Goal: Task Accomplishment & Management: Manage account settings

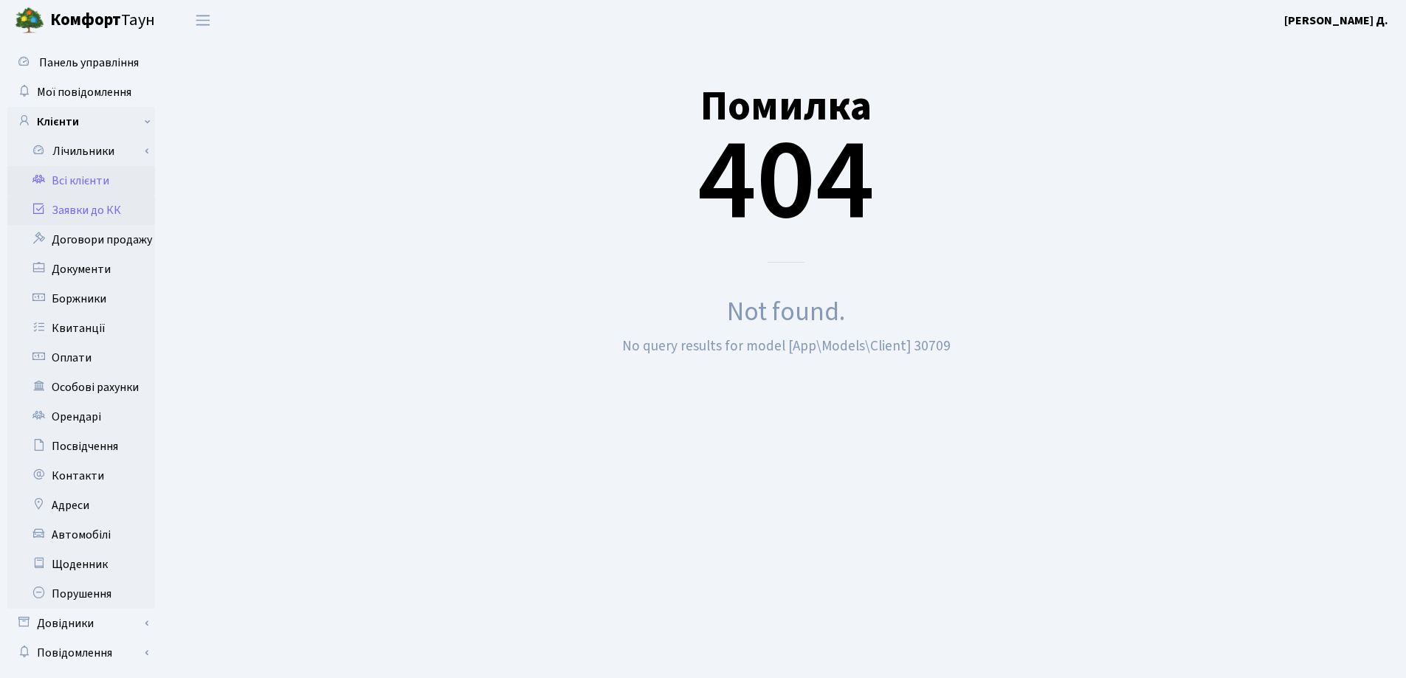
click at [93, 211] on link "Заявки до КК" at bounding box center [81, 211] width 148 height 30
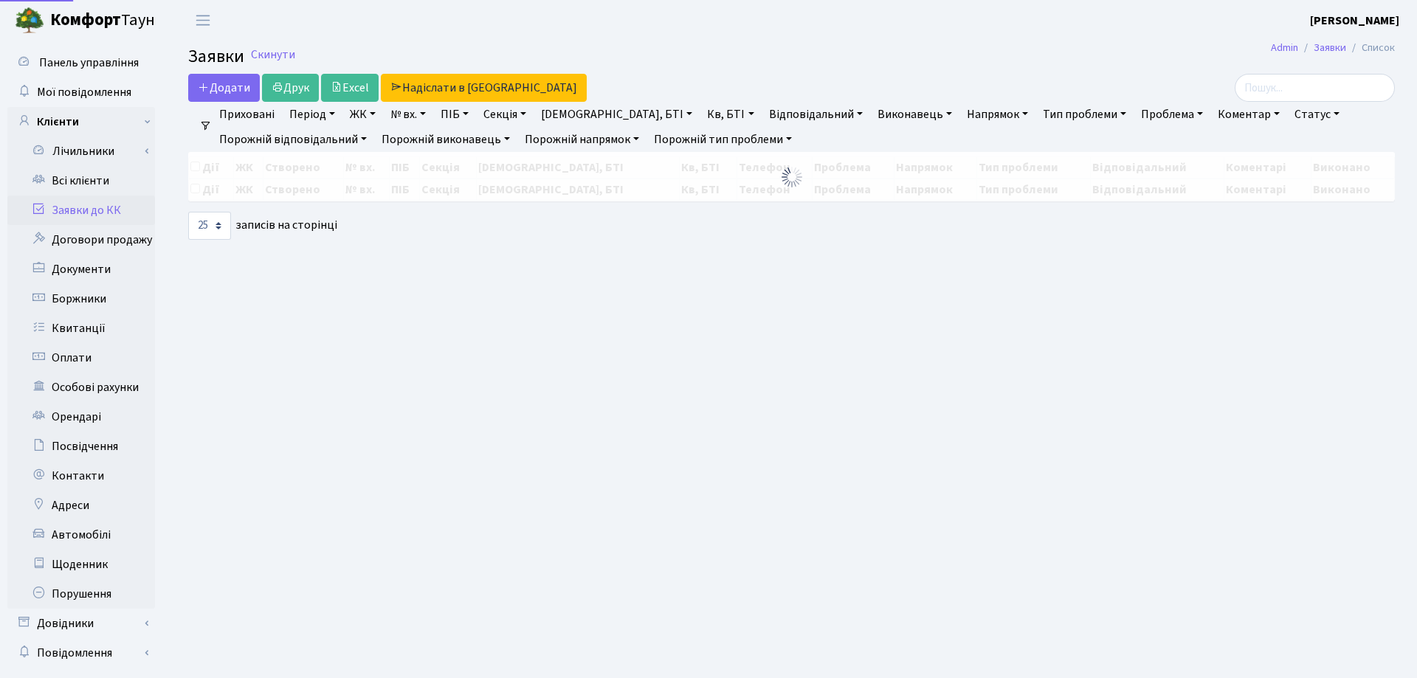
select select "25"
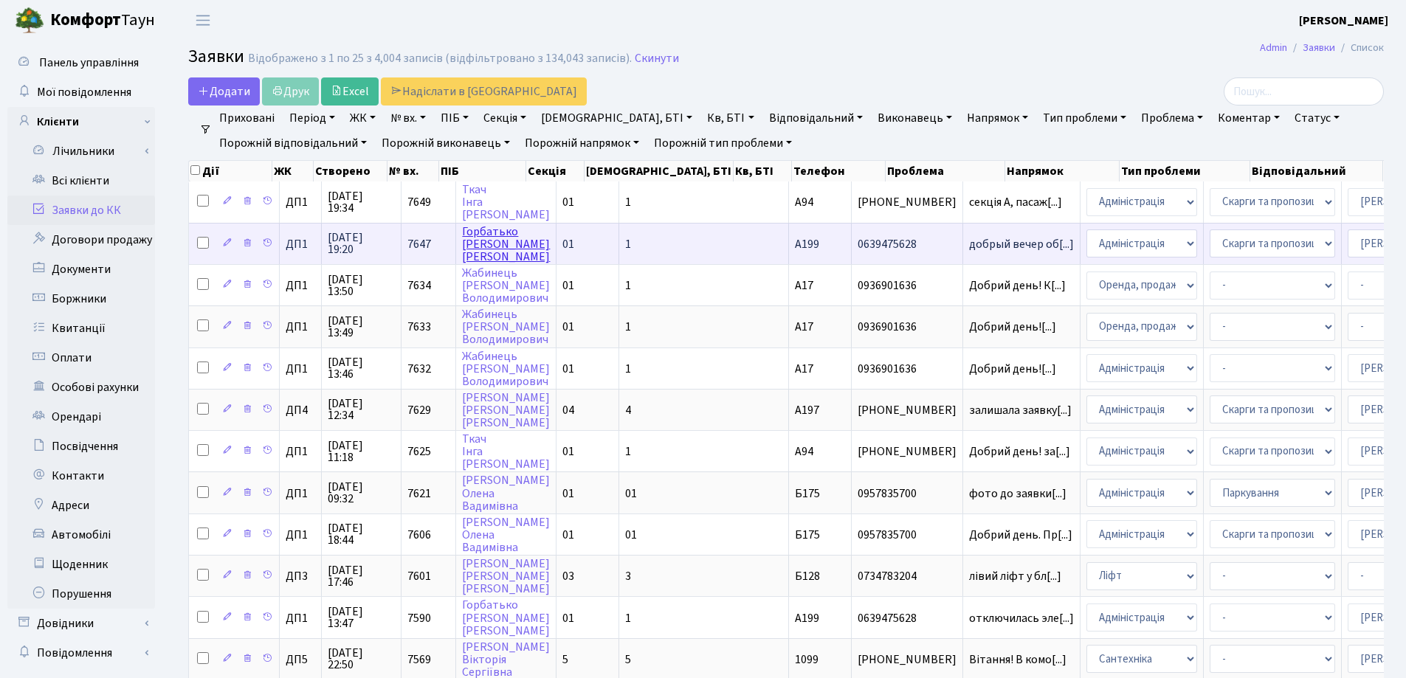
click at [497, 241] on link "Горбатько Лариса Олегівна" at bounding box center [506, 244] width 88 height 41
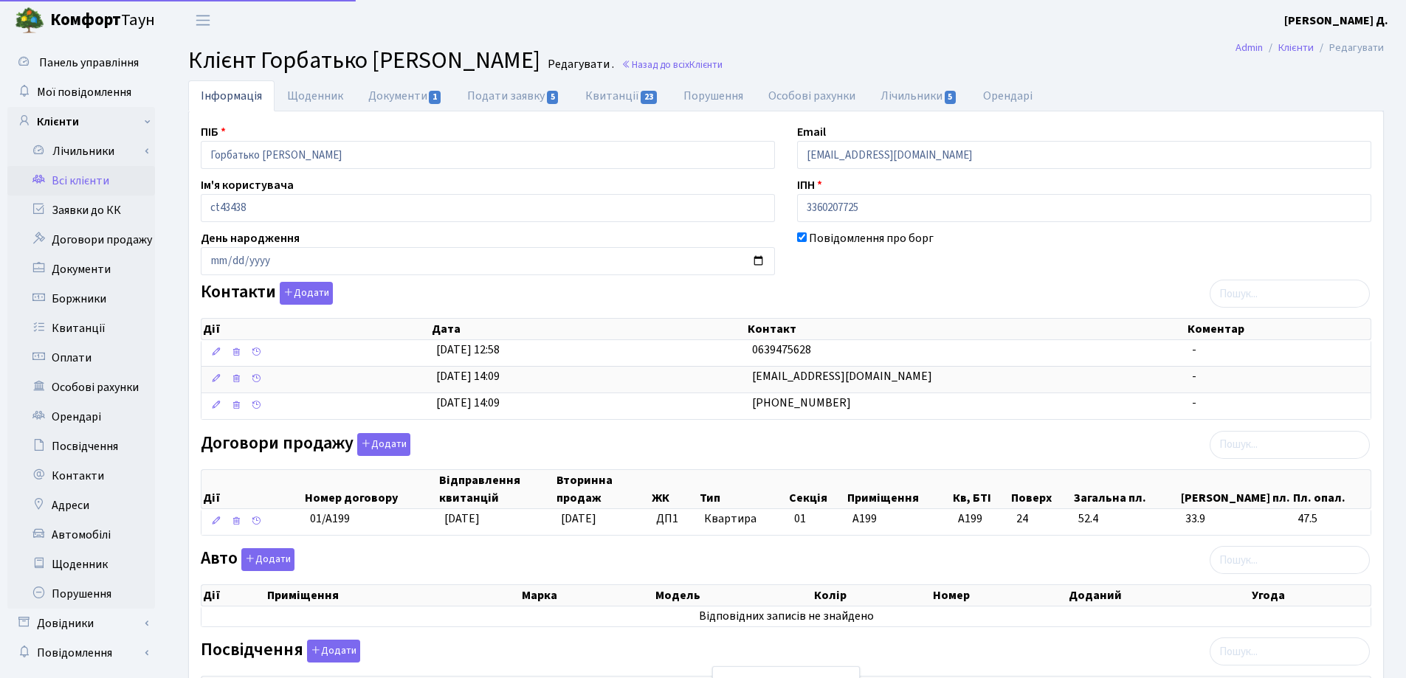
select select "25"
click at [610, 100] on link "Квитанції 23" at bounding box center [622, 95] width 98 height 30
select select "25"
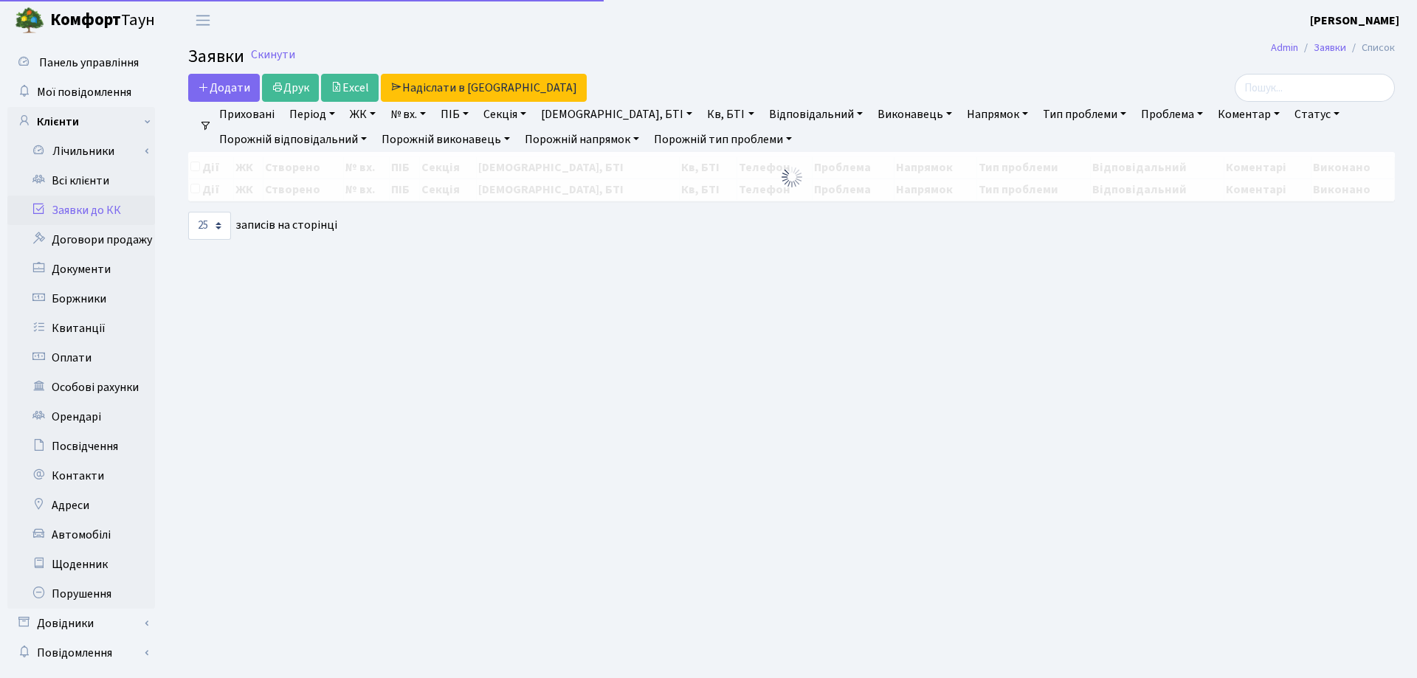
select select "25"
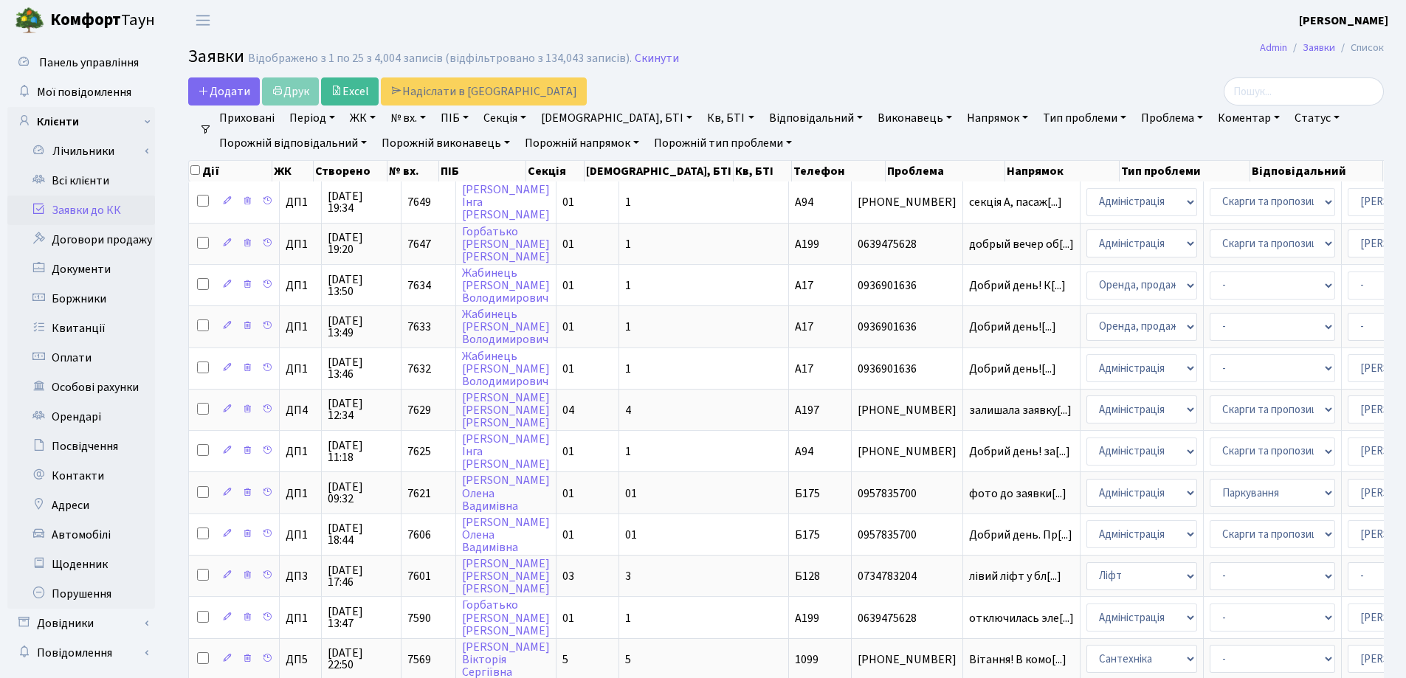
click at [757, 34] on header "Комфорт Таун Зубар Н. Д. Мій обліковий запис Вийти" at bounding box center [703, 20] width 1406 height 41
click at [716, 71] on h2 "Заявки Відображено з 1 по 25 з 4,004 записів (відфільтровано з 134,043 записів)…" at bounding box center [786, 58] width 1196 height 25
click at [637, 52] on link "Скинути" at bounding box center [657, 59] width 44 height 14
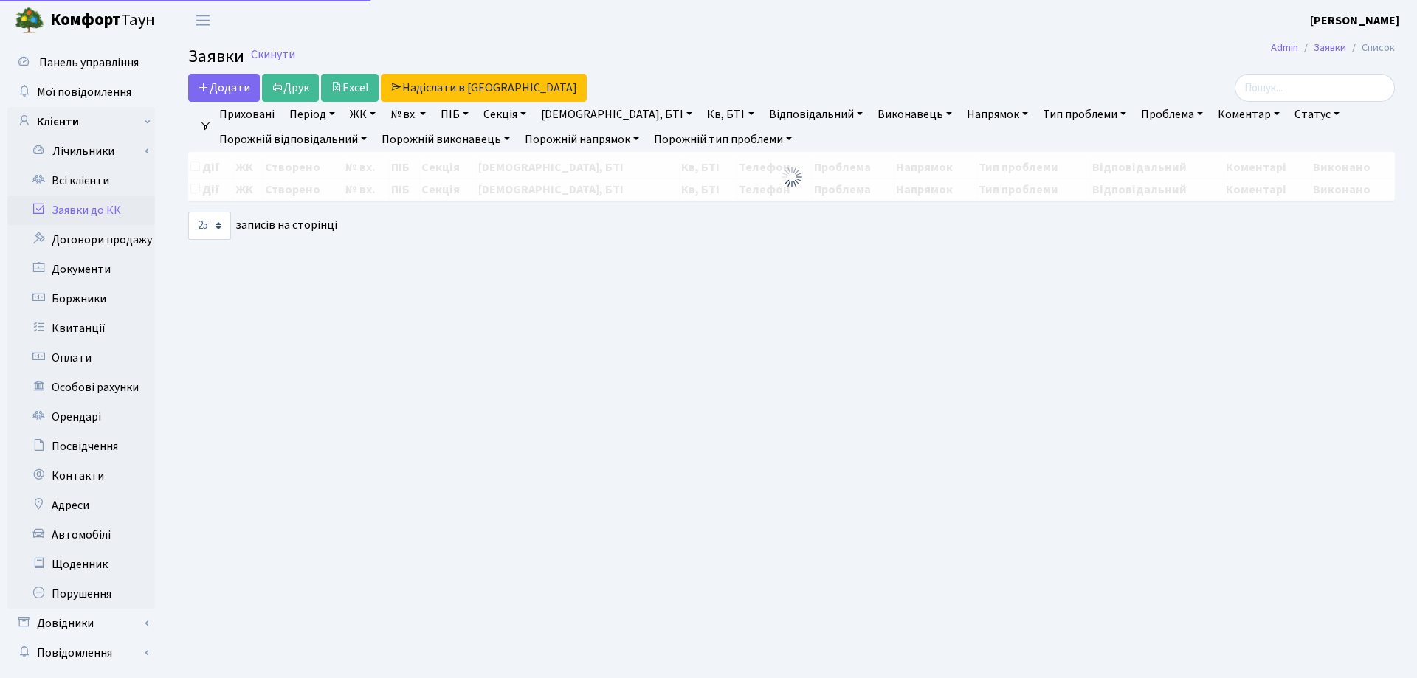
select select "25"
